Goal: Transaction & Acquisition: Purchase product/service

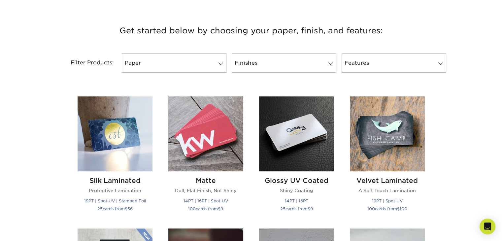
scroll to position [238, 0]
click at [210, 62] on link "Paper" at bounding box center [174, 62] width 105 height 19
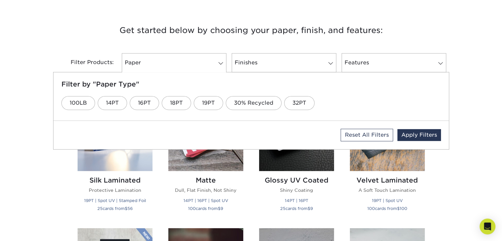
click at [242, 37] on h3 "Get started below by choosing your paper, finish, and features:" at bounding box center [251, 31] width 386 height 30
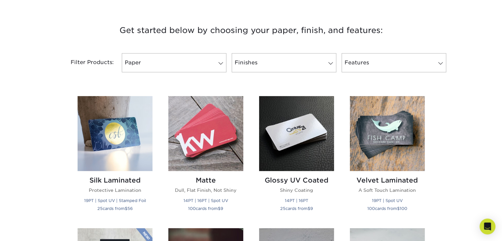
click at [229, 44] on h3 "Get started below by choosing your paper, finish, and features:" at bounding box center [251, 31] width 386 height 30
click at [216, 127] on img at bounding box center [205, 133] width 75 height 75
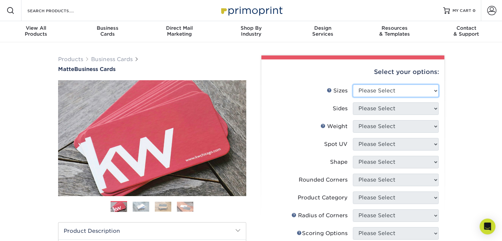
click at [389, 89] on select "Please Select 1.5" x 3.5" - Mini 1.75" x 3.5" - Mini 2" x 2" - Square 2" x 3" -…" at bounding box center [396, 90] width 86 height 13
click at [353, 84] on select "Please Select 1.5" x 3.5" - Mini 1.75" x 3.5" - Mini 2" x 2" - Square 2" x 3" -…" at bounding box center [396, 90] width 86 height 13
click at [387, 93] on select "Please Select 1.5" x 3.5" - Mini 1.75" x 3.5" - Mini 2" x 2" - Square 2" x 3" -…" at bounding box center [396, 90] width 86 height 13
select select "2.00x3.50"
click at [353, 84] on select "Please Select 1.5" x 3.5" - Mini 1.75" x 3.5" - Mini 2" x 2" - Square 2" x 3" -…" at bounding box center [396, 90] width 86 height 13
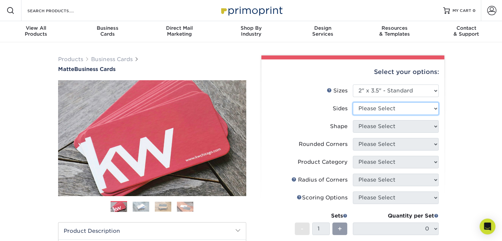
click at [387, 110] on select "Please Select Print Both Sides Print Front Only" at bounding box center [396, 108] width 86 height 13
select select "13abbda7-1d64-4f25-8bb2-c179b224825d"
click at [353, 102] on select "Please Select Print Both Sides Print Front Only" at bounding box center [396, 108] width 86 height 13
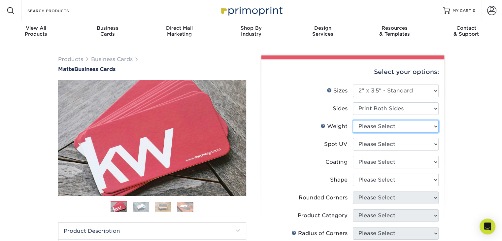
click at [383, 128] on select "Please Select 16PT 14PT" at bounding box center [396, 126] width 86 height 13
select select "16PT"
click at [353, 120] on select "Please Select 16PT 14PT" at bounding box center [396, 126] width 86 height 13
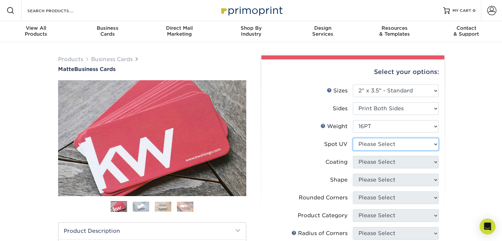
click at [370, 141] on select "Please Select No Spot UV Front and Back (Both Sides) Front Only Back Only" at bounding box center [396, 144] width 86 height 13
click at [402, 138] on select "Please Select No Spot UV Front and Back (Both Sides) Front Only Back Only" at bounding box center [396, 144] width 86 height 13
select select "1"
click at [353, 138] on select "Please Select No Spot UV Front and Back (Both Sides) Front Only Back Only" at bounding box center [396, 144] width 86 height 13
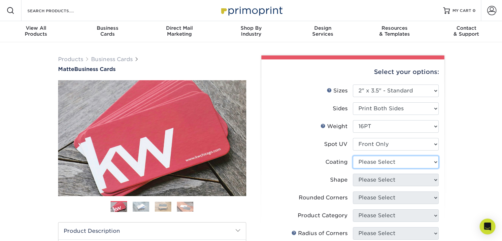
click at [389, 163] on select at bounding box center [396, 162] width 86 height 13
select select "121bb7b5-3b4d-429f-bd8d-bbf80e953313"
click at [353, 156] on select at bounding box center [396, 162] width 86 height 13
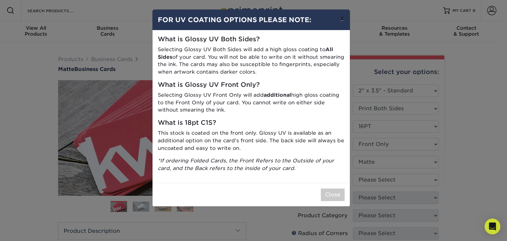
click at [344, 17] on button "×" at bounding box center [341, 19] width 15 height 18
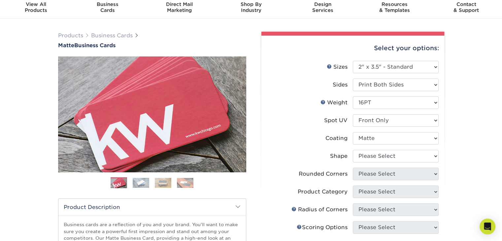
scroll to position [26, 0]
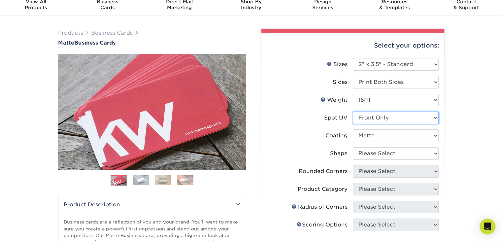
click at [391, 116] on select "Please Select No Spot UV Front and Back (Both Sides) Front Only Back Only" at bounding box center [396, 118] width 86 height 13
select select "3"
click at [353, 112] on select "Please Select No Spot UV Front and Back (Both Sides) Front Only Back Only" at bounding box center [396, 118] width 86 height 13
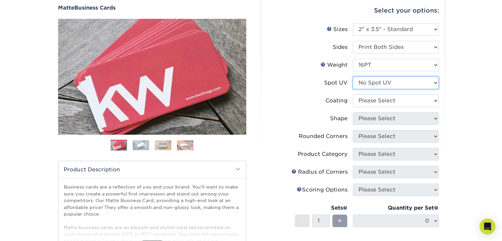
scroll to position [63, 0]
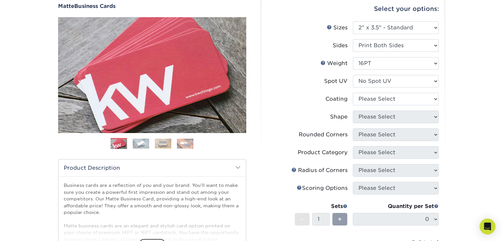
click at [332, 97] on div "Coating" at bounding box center [336, 99] width 22 height 8
click at [300, 99] on label "Coating" at bounding box center [310, 99] width 86 height 13
click at [377, 93] on select at bounding box center [396, 99] width 86 height 13
select select "121bb7b5-3b4d-429f-bd8d-bbf80e953313"
click at [353, 93] on select at bounding box center [396, 99] width 86 height 13
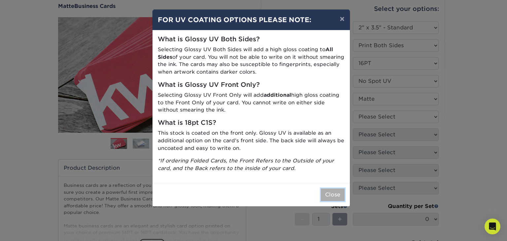
click at [334, 191] on button "Close" at bounding box center [333, 194] width 24 height 13
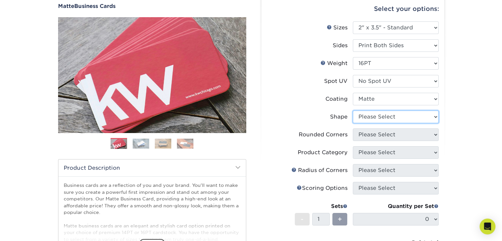
click at [395, 118] on select "Please Select Standard Oval" at bounding box center [396, 117] width 86 height 13
select select "standard"
click at [353, 111] on select "Please Select Standard Oval" at bounding box center [396, 117] width 86 height 13
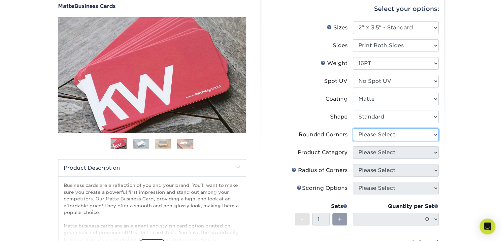
click at [383, 132] on select "Please Select Yes - Round 2 Corners Yes - Round 4 Corners No" at bounding box center [396, 134] width 86 height 13
select select "7672df9e-0e0a-464d-8e1f-920c575e4da3"
click at [353, 128] on select "Please Select Yes - Round 2 Corners Yes - Round 4 Corners No" at bounding box center [396, 134] width 86 height 13
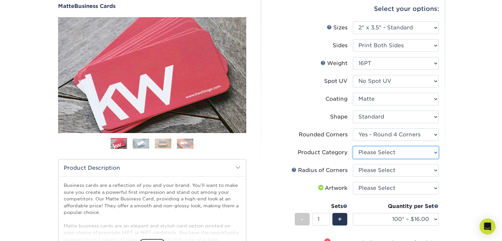
click at [385, 150] on select "Please Select Business Cards" at bounding box center [396, 152] width 86 height 13
select select "3b5148f1-0588-4f88-a218-97bcfdce65c1"
click at [353, 146] on select "Please Select Business Cards" at bounding box center [396, 152] width 86 height 13
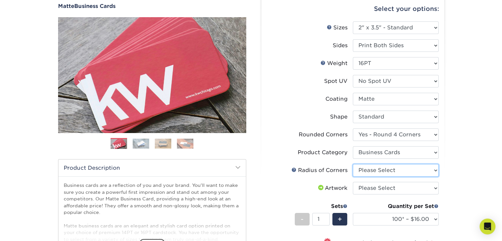
click at [378, 168] on select "Please Select Rounded 1/8" Rounded 1/4"" at bounding box center [396, 170] width 86 height 13
select select "589680c7-ee9a-431b-9d12-d7aeb1386a97"
click at [353, 164] on select "Please Select Rounded 1/8" Rounded 1/4"" at bounding box center [396, 170] width 86 height 13
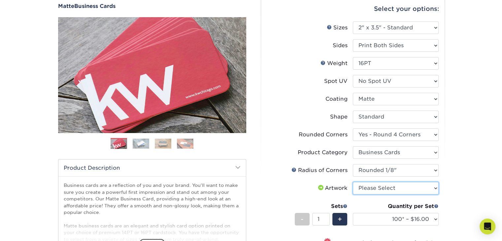
click at [386, 186] on select "Please Select I will upload files I need a design - $100" at bounding box center [396, 188] width 86 height 13
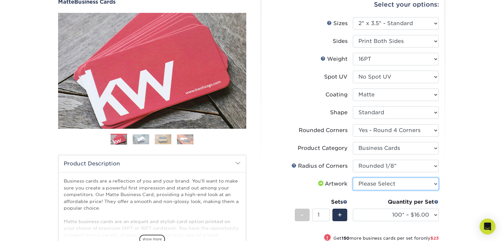
scroll to position [68, 0]
